Goal: Information Seeking & Learning: Learn about a topic

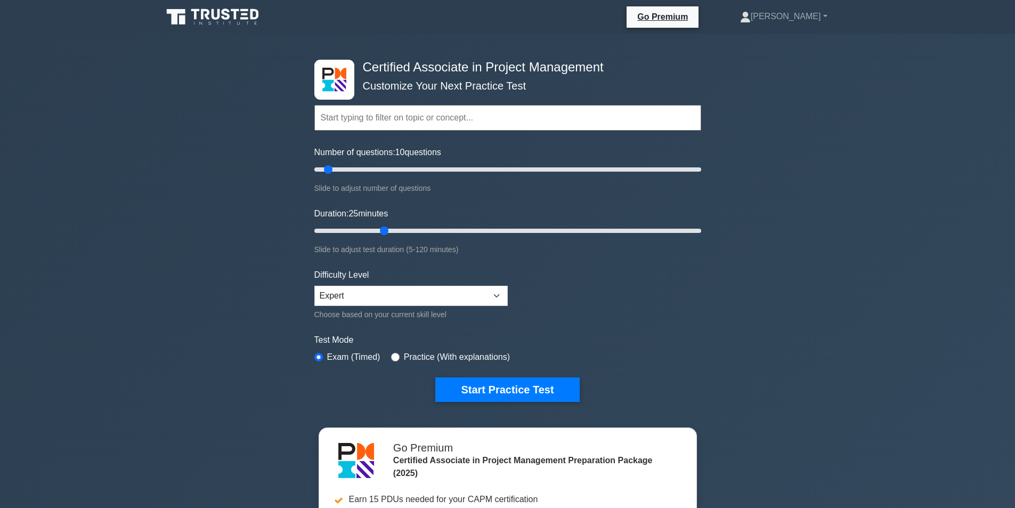
drag, startPoint x: 335, startPoint y: 230, endPoint x: 385, endPoint y: 231, distance: 49.6
type input "25"
click at [384, 232] on input "Duration: 25 minutes" at bounding box center [507, 230] width 387 height 13
click at [516, 395] on button "Start Practice Test" at bounding box center [507, 389] width 144 height 25
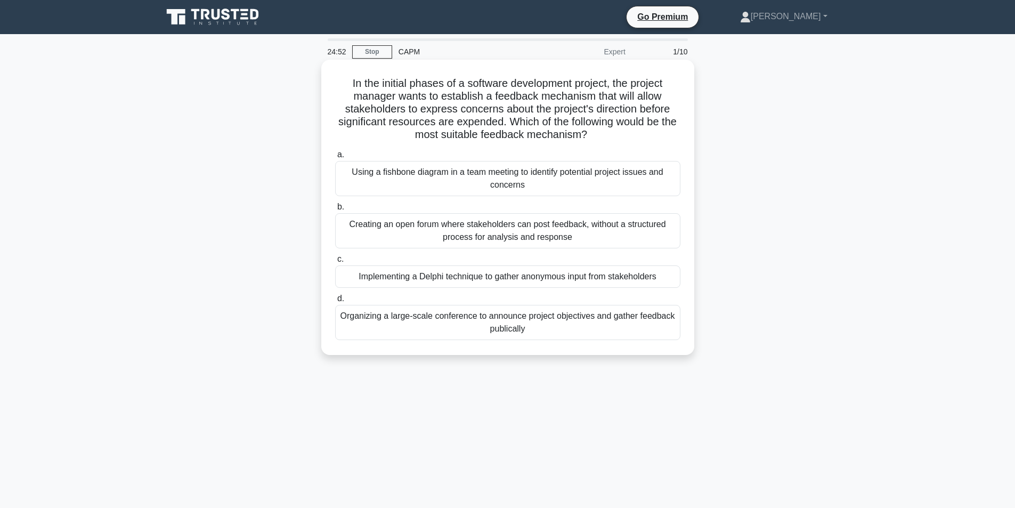
click at [515, 124] on h5 "In the initial phases of a software development project, the project manager wa…" at bounding box center [508, 109] width 348 height 65
click at [526, 278] on div "Implementing a Delphi technique to gather anonymous input from stakeholders" at bounding box center [507, 276] width 345 height 22
click at [335, 263] on input "c. Implementing a Delphi technique to gather anonymous input from stakeholders" at bounding box center [335, 259] width 0 height 7
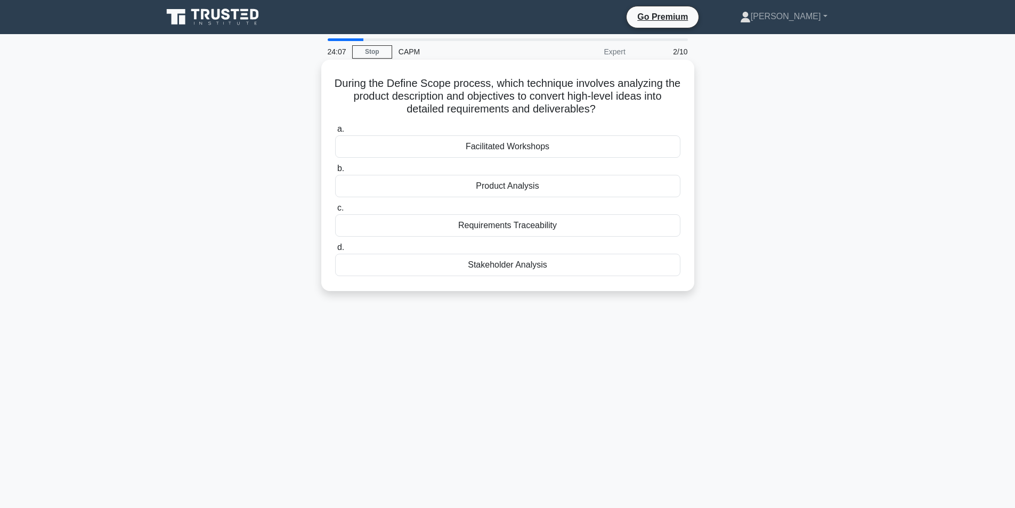
click at [506, 227] on div "Requirements Traceability" at bounding box center [507, 225] width 345 height 22
click at [335, 212] on input "c. Requirements Traceability" at bounding box center [335, 208] width 0 height 7
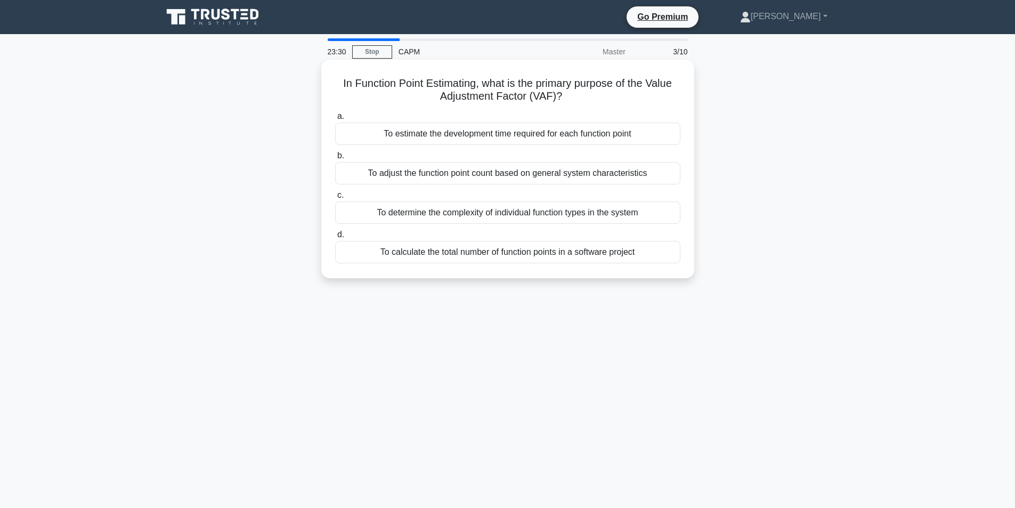
click at [504, 209] on div "To determine the complexity of individual function types in the system" at bounding box center [507, 212] width 345 height 22
click at [335, 199] on input "c. To determine the complexity of individual function types in the system" at bounding box center [335, 195] width 0 height 7
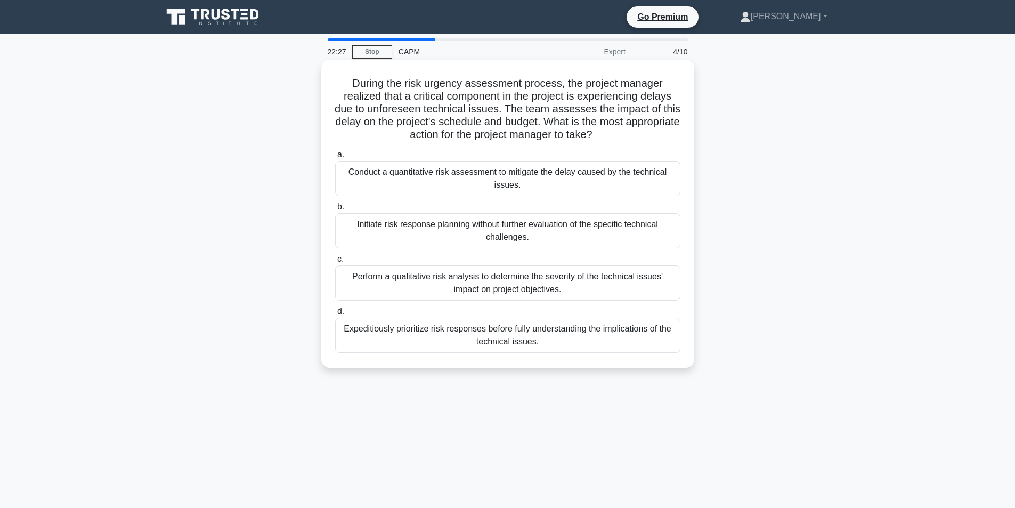
click at [512, 179] on div "Conduct a quantitative risk assessment to mitigate the delay caused by the tech…" at bounding box center [507, 178] width 345 height 35
click at [335, 158] on input "a. Conduct a quantitative risk assessment to mitigate the delay caused by the t…" at bounding box center [335, 154] width 0 height 7
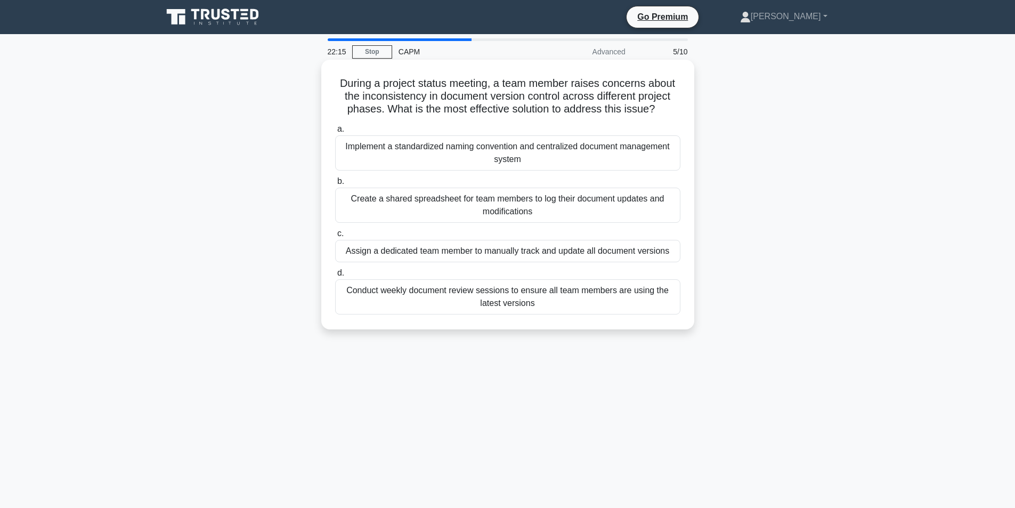
click at [487, 148] on div "Implement a standardized naming convention and centralized document management …" at bounding box center [507, 152] width 345 height 35
click at [335, 133] on input "a. Implement a standardized naming convention and centralized document manageme…" at bounding box center [335, 129] width 0 height 7
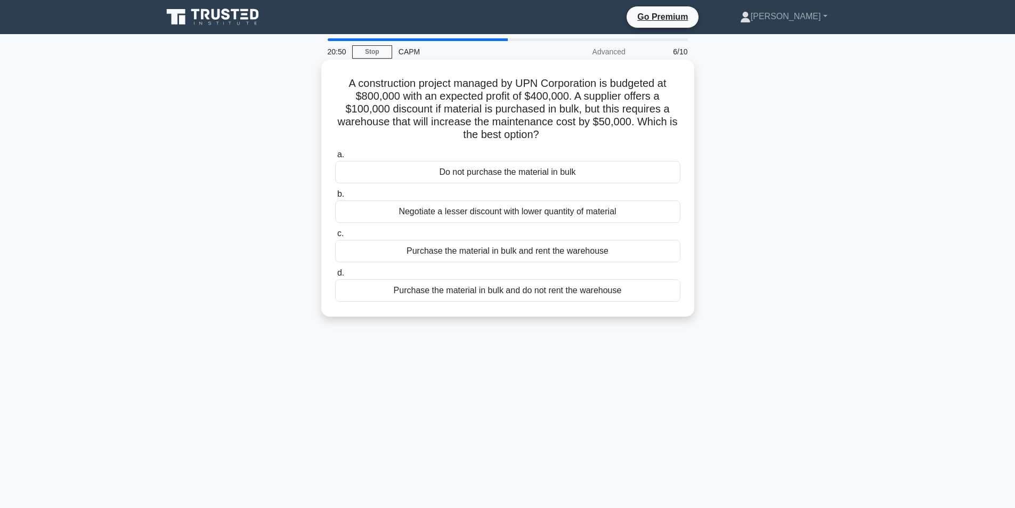
click at [510, 209] on div "Negotiate a lesser discount with lower quantity of material" at bounding box center [507, 211] width 345 height 22
click at [335, 198] on input "b. Negotiate a lesser discount with lower quantity of material" at bounding box center [335, 194] width 0 height 7
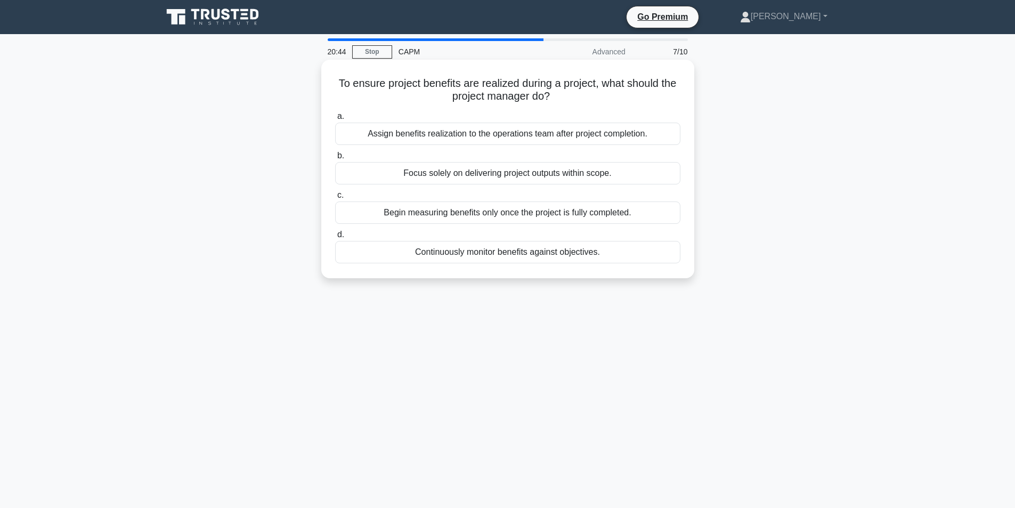
click at [498, 252] on div "Continuously monitor benefits against objectives." at bounding box center [507, 252] width 345 height 22
click at [335, 238] on input "d. Continuously monitor benefits against objectives." at bounding box center [335, 234] width 0 height 7
click at [510, 174] on div "Working software over comprehensive documentation" at bounding box center [507, 173] width 345 height 22
click at [335, 159] on input "b. Working software over comprehensive documentation" at bounding box center [335, 155] width 0 height 7
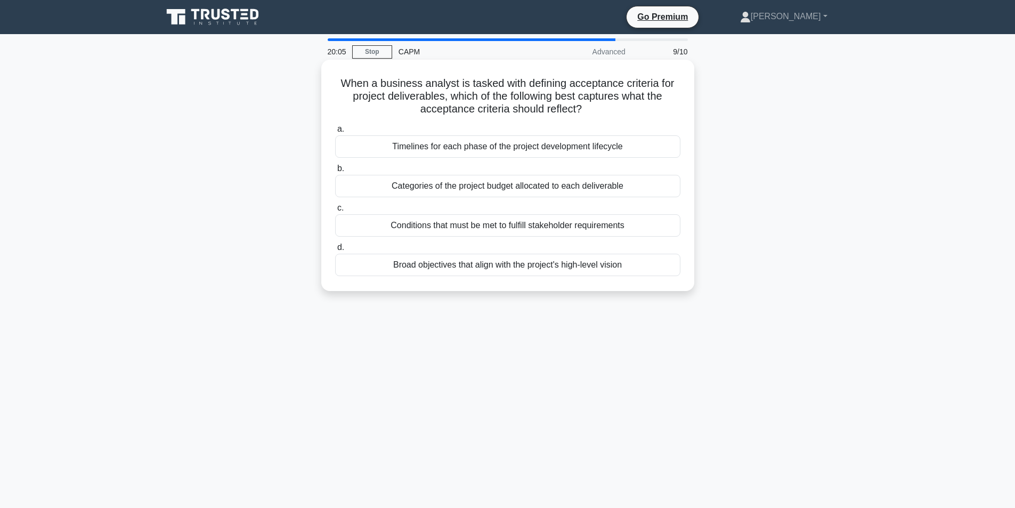
click at [513, 223] on div "Conditions that must be met to fulfill stakeholder requirements" at bounding box center [507, 225] width 345 height 22
click at [335, 212] on input "c. Conditions that must be met to fulfill stakeholder requirements" at bounding box center [335, 208] width 0 height 7
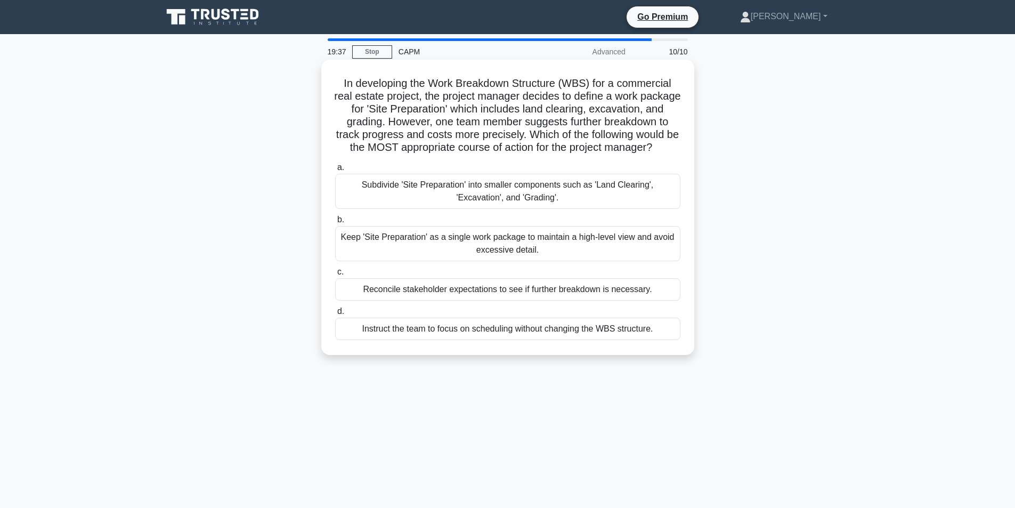
click at [514, 197] on div "Subdivide 'Site Preparation' into smaller components such as 'Land Clearing', '…" at bounding box center [507, 191] width 345 height 35
click at [335, 171] on input "a. Subdivide 'Site Preparation' into smaller components such as 'Land Clearing'…" at bounding box center [335, 167] width 0 height 7
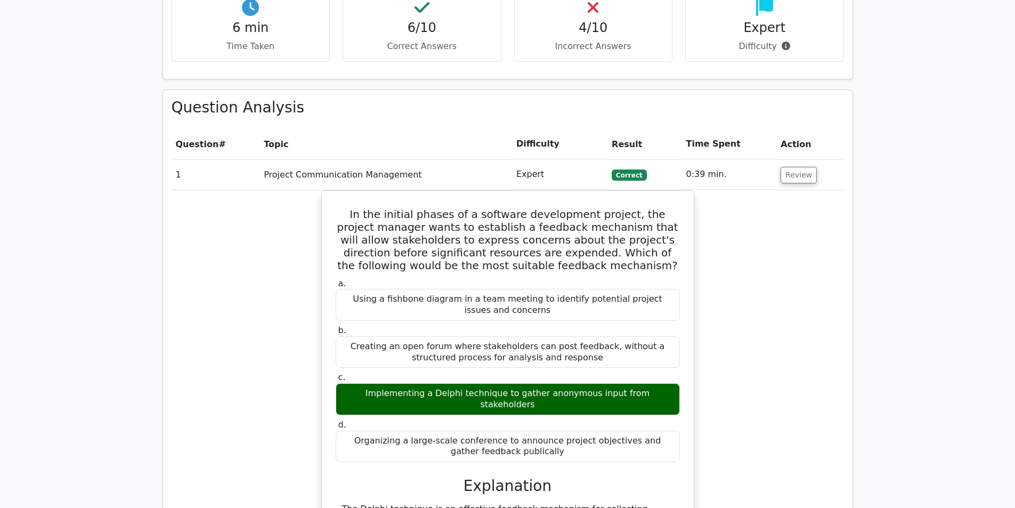
scroll to position [853, 0]
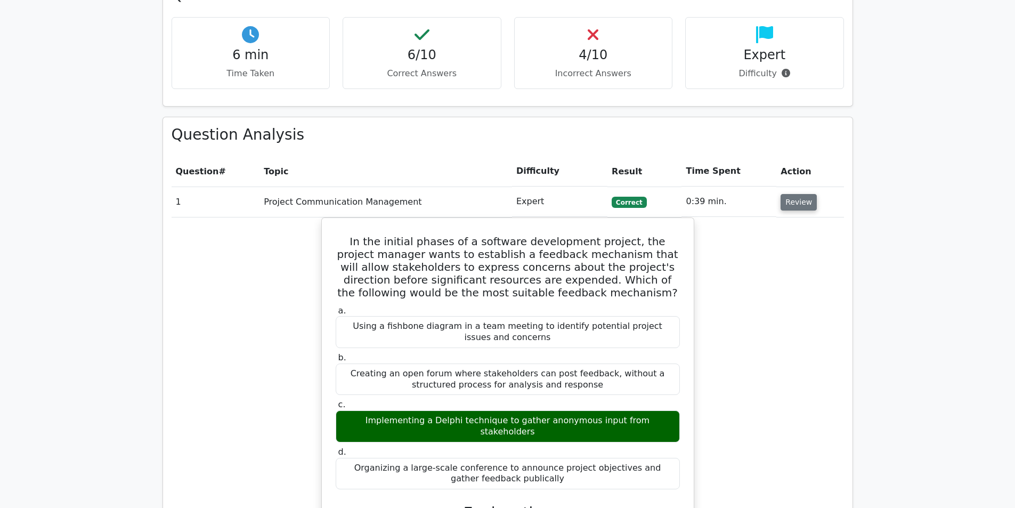
click at [792, 194] on button "Review" at bounding box center [799, 202] width 36 height 17
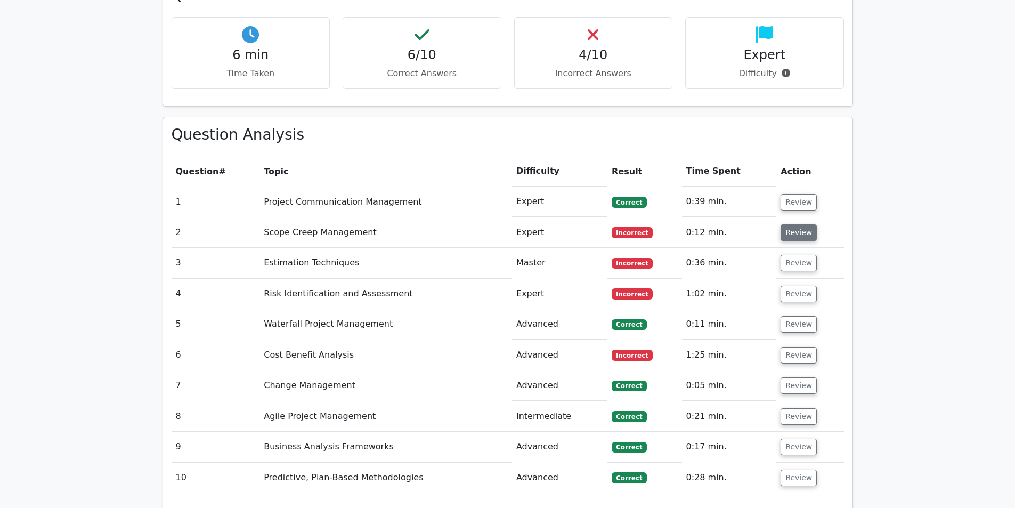
click at [792, 224] on button "Review" at bounding box center [799, 232] width 36 height 17
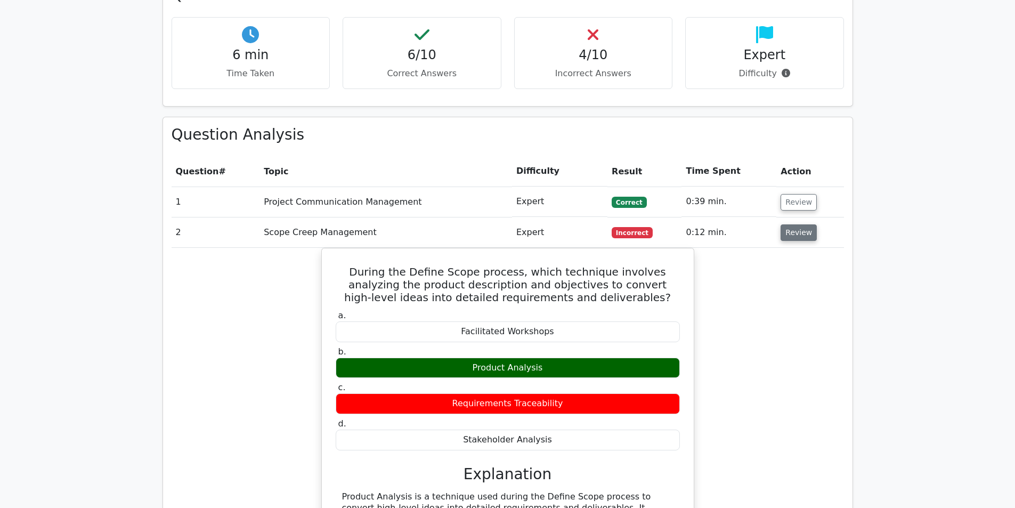
click at [792, 224] on button "Review" at bounding box center [799, 232] width 36 height 17
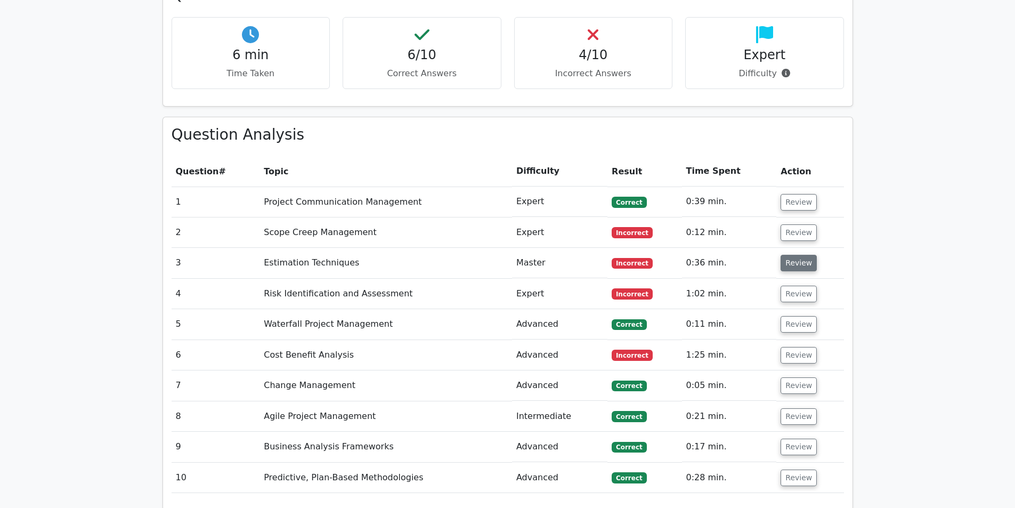
click at [788, 255] on button "Review" at bounding box center [799, 263] width 36 height 17
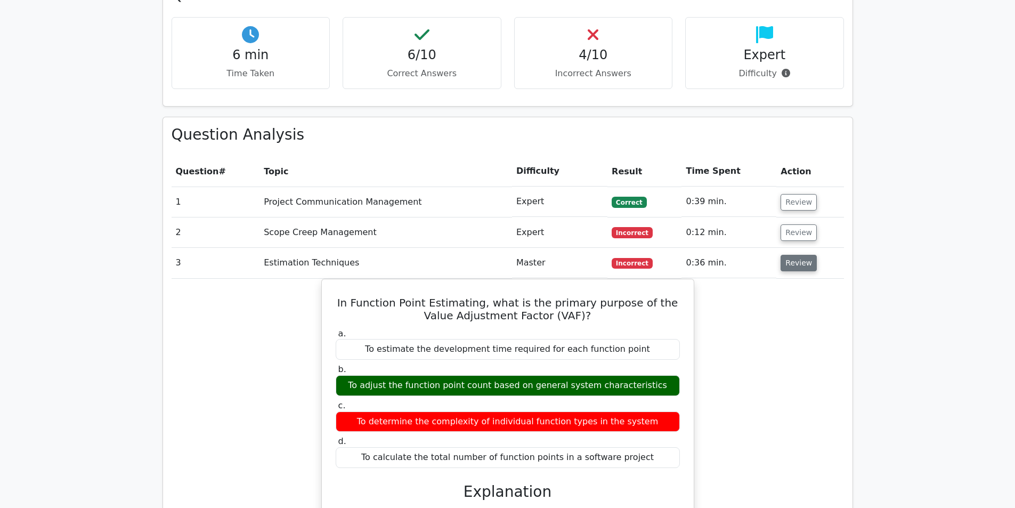
click at [788, 255] on button "Review" at bounding box center [799, 263] width 36 height 17
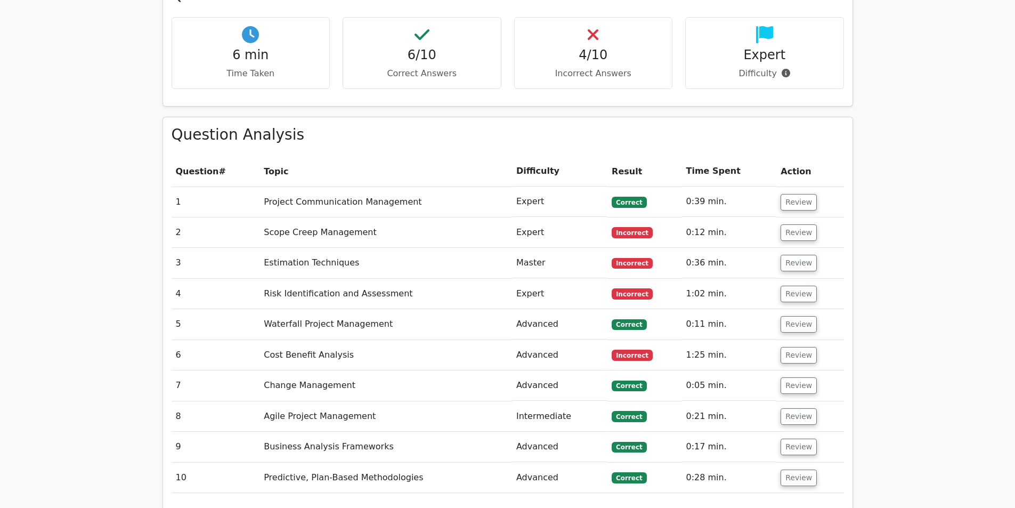
click at [797, 279] on td "Review" at bounding box center [810, 294] width 67 height 30
click at [797, 286] on button "Review" at bounding box center [799, 294] width 36 height 17
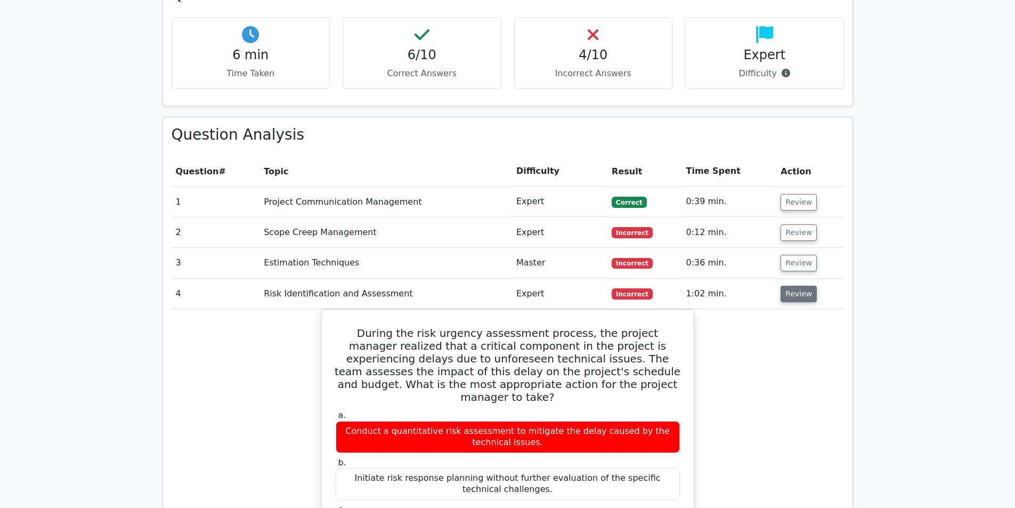
click at [797, 286] on button "Review" at bounding box center [799, 294] width 36 height 17
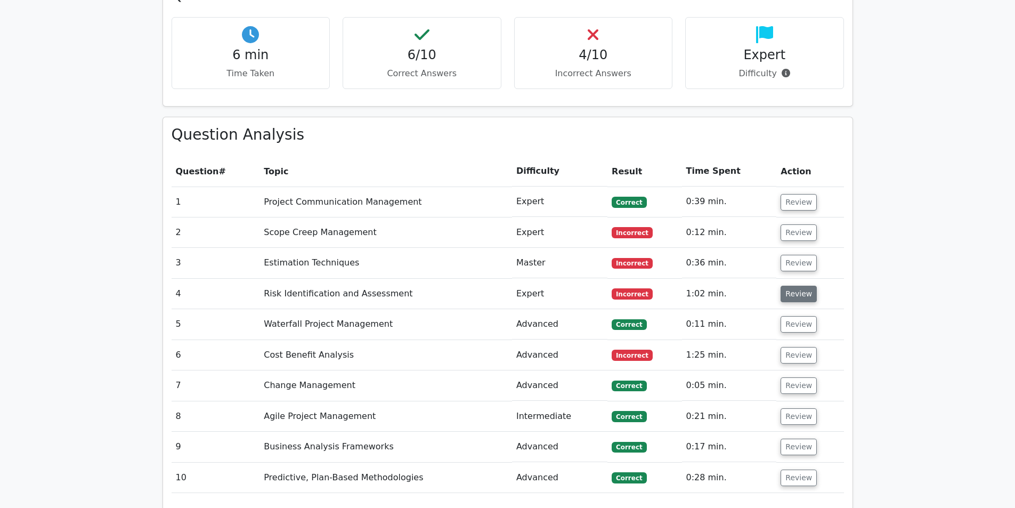
click at [792, 286] on button "Review" at bounding box center [799, 294] width 36 height 17
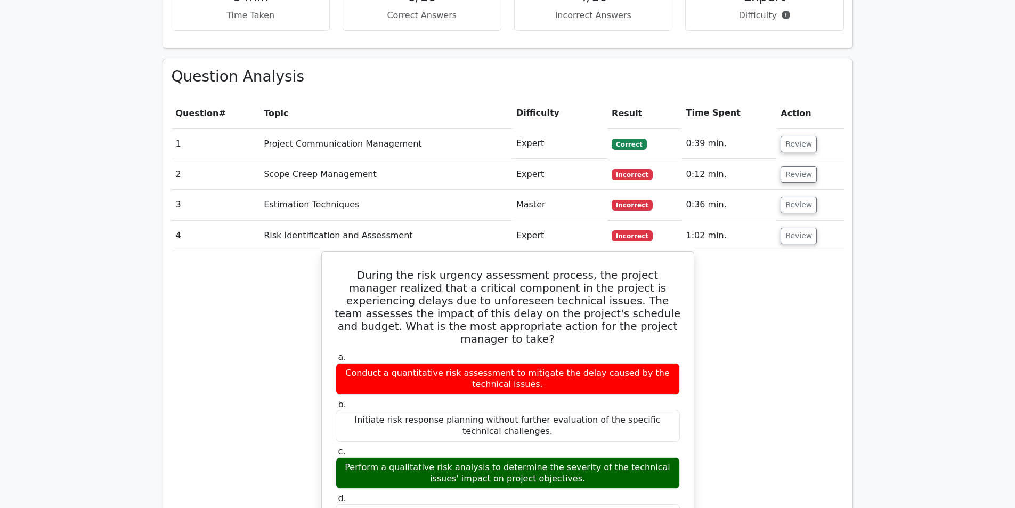
scroll to position [906, 0]
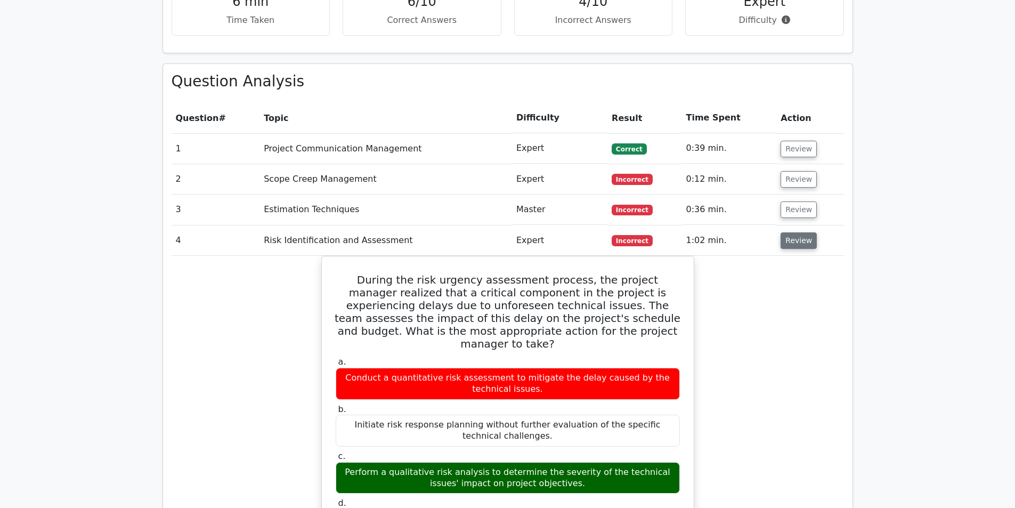
click at [789, 232] on button "Review" at bounding box center [799, 240] width 36 height 17
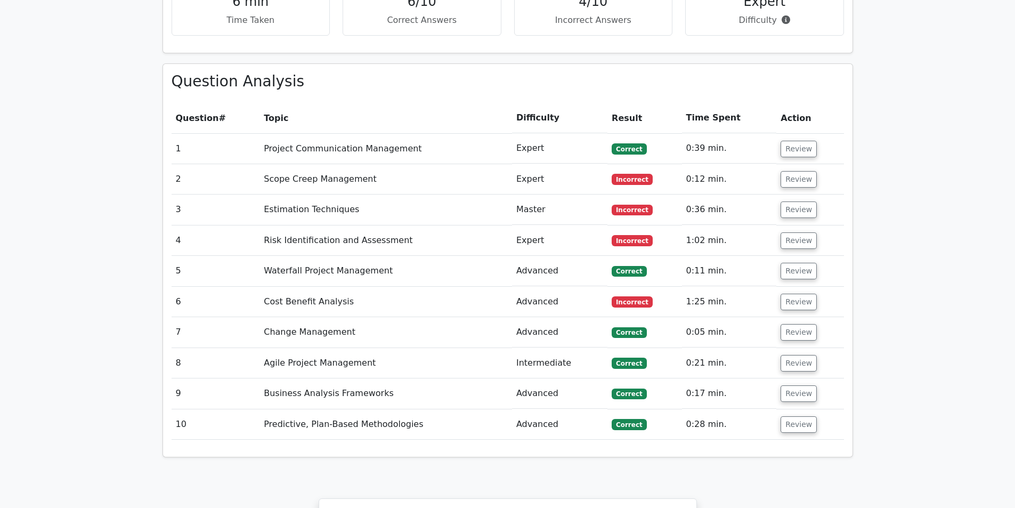
click at [796, 256] on td "Review" at bounding box center [810, 271] width 67 height 30
click at [795, 263] on button "Review" at bounding box center [799, 271] width 36 height 17
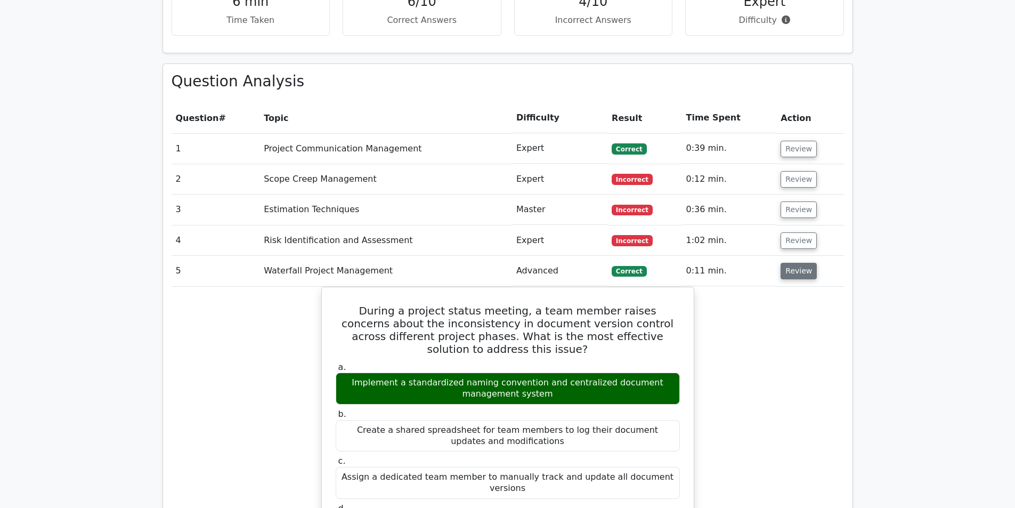
click at [789, 263] on button "Review" at bounding box center [799, 271] width 36 height 17
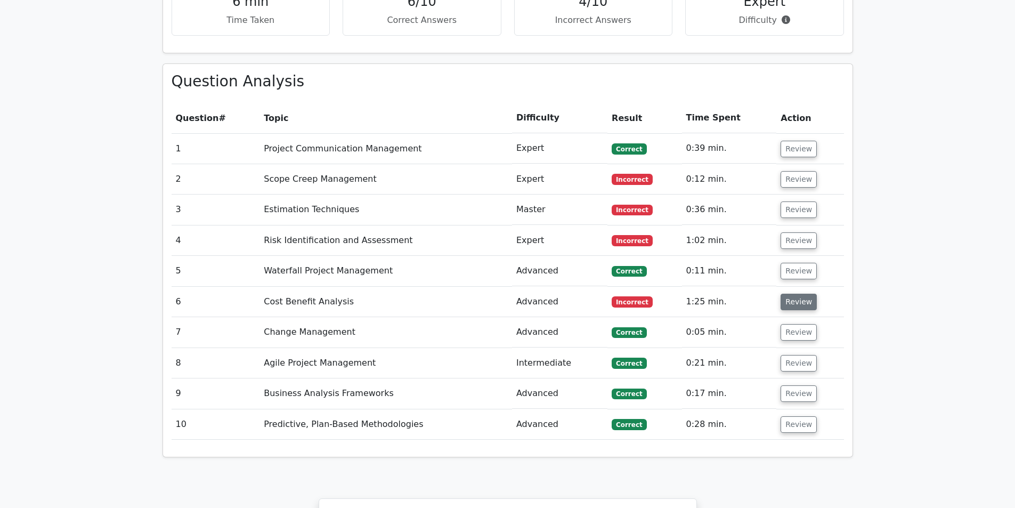
click at [797, 294] on button "Review" at bounding box center [799, 302] width 36 height 17
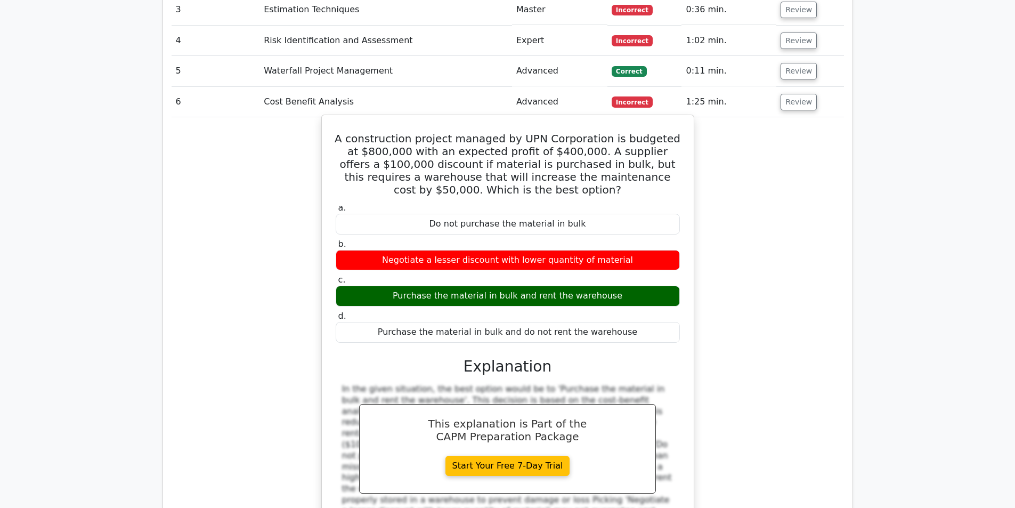
scroll to position [1173, 0]
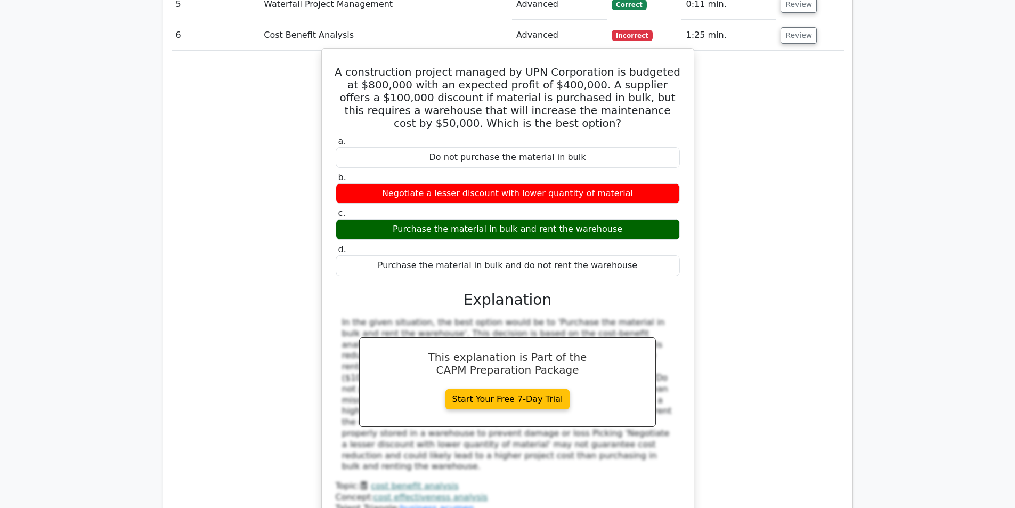
drag, startPoint x: 341, startPoint y: 271, endPoint x: 557, endPoint y: 395, distance: 249.3
click at [557, 395] on div at bounding box center [508, 394] width 344 height 155
copy div "In the given situation, the best option would be to 'Purchase the material in b…"
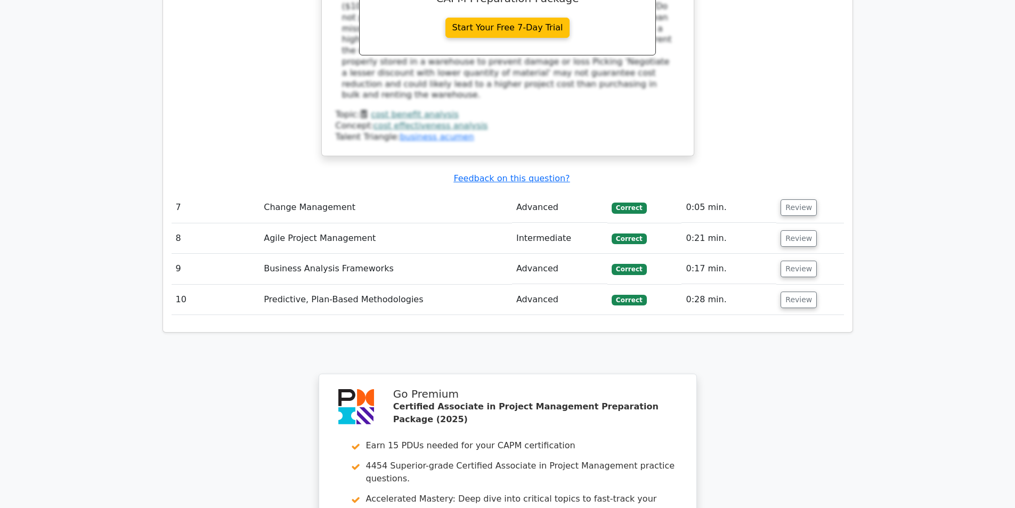
scroll to position [1546, 0]
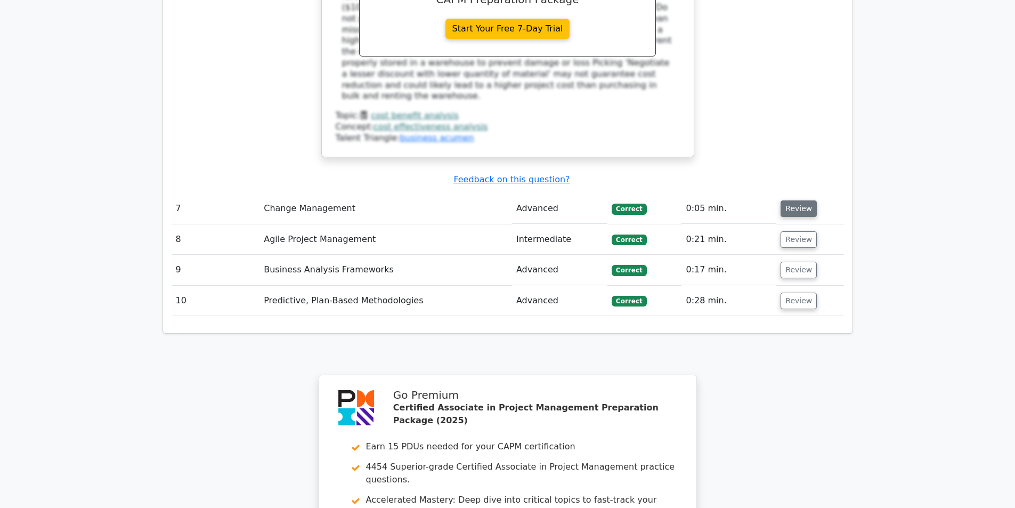
click at [792, 200] on button "Review" at bounding box center [799, 208] width 36 height 17
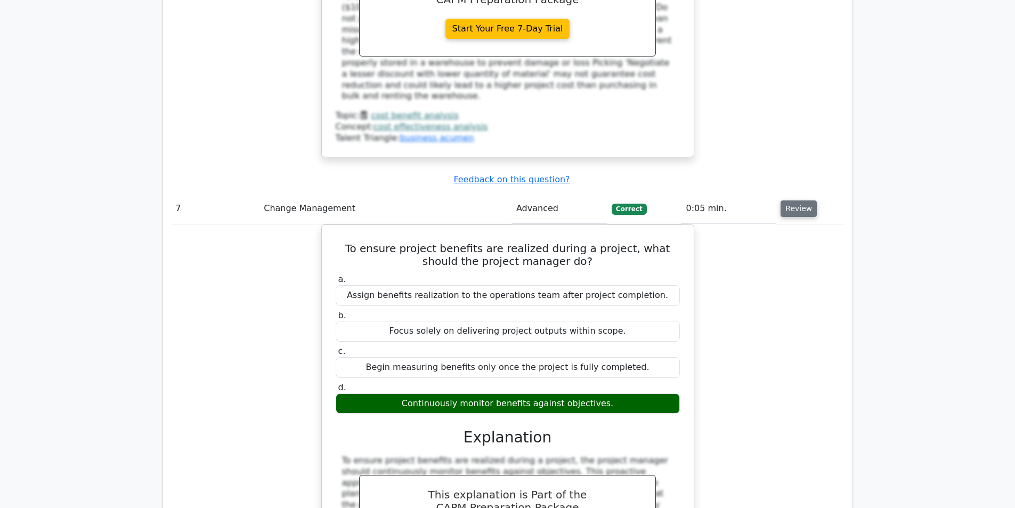
click at [792, 200] on button "Review" at bounding box center [799, 208] width 36 height 17
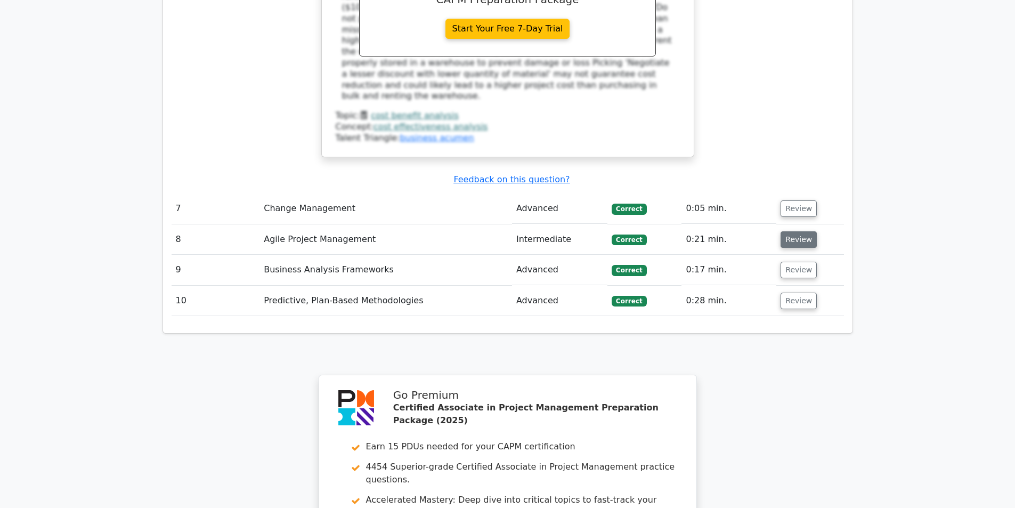
click at [795, 231] on button "Review" at bounding box center [799, 239] width 36 height 17
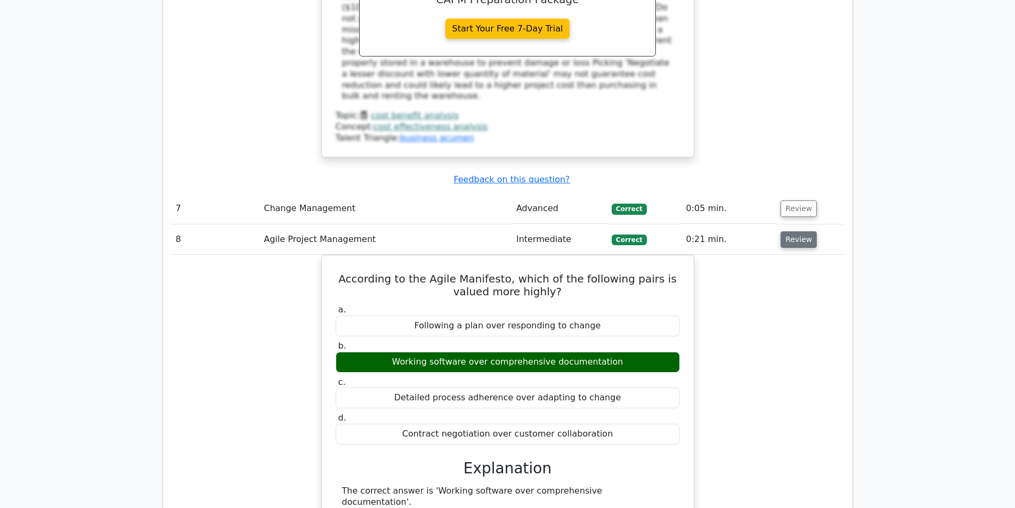
click at [793, 231] on button "Review" at bounding box center [799, 239] width 36 height 17
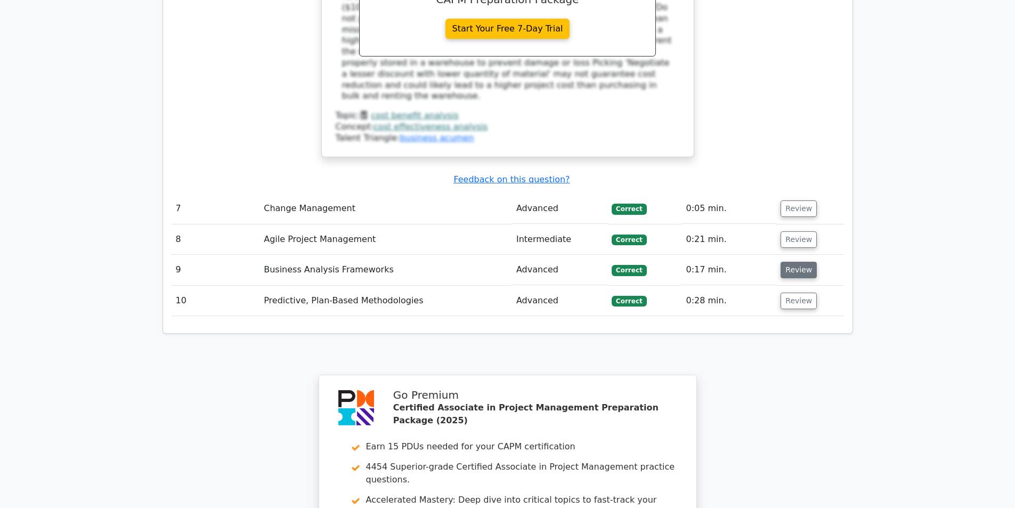
click at [787, 262] on button "Review" at bounding box center [799, 270] width 36 height 17
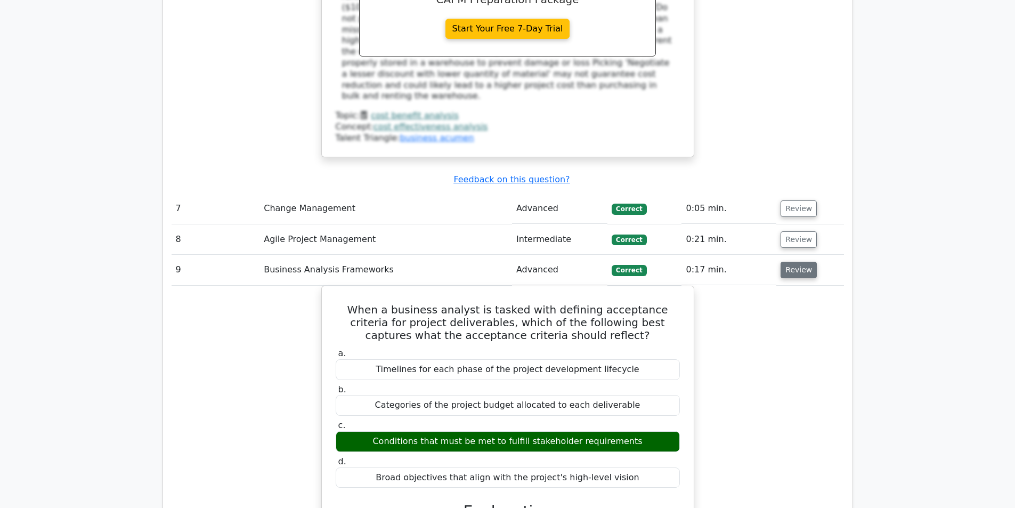
click at [787, 262] on button "Review" at bounding box center [799, 270] width 36 height 17
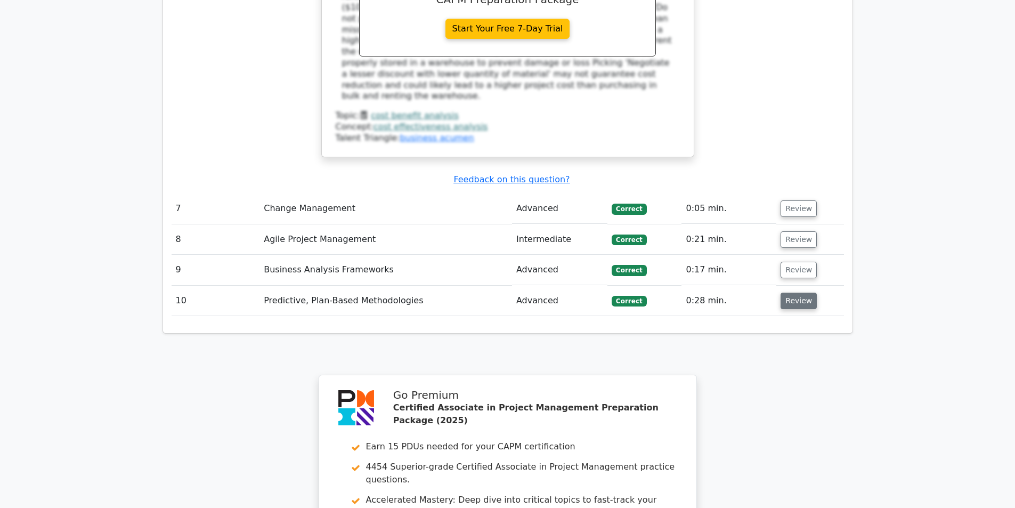
click at [792, 293] on button "Review" at bounding box center [799, 301] width 36 height 17
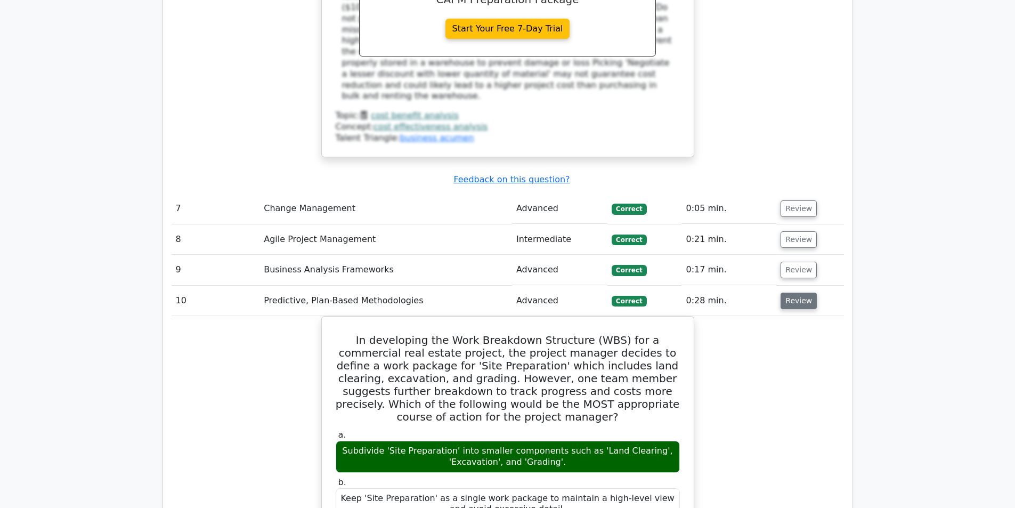
click at [792, 293] on button "Review" at bounding box center [799, 301] width 36 height 17
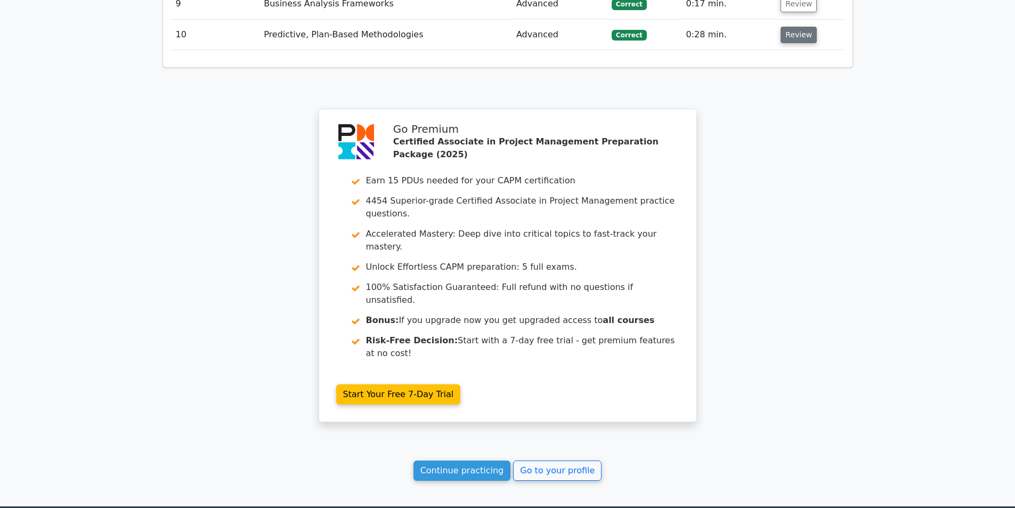
scroll to position [1812, 0]
